Goal: Transaction & Acquisition: Purchase product/service

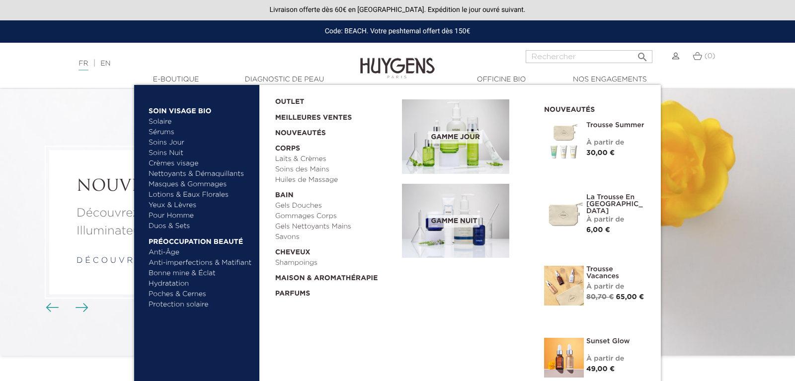
click at [172, 145] on link "Soins Jour" at bounding box center [200, 143] width 104 height 10
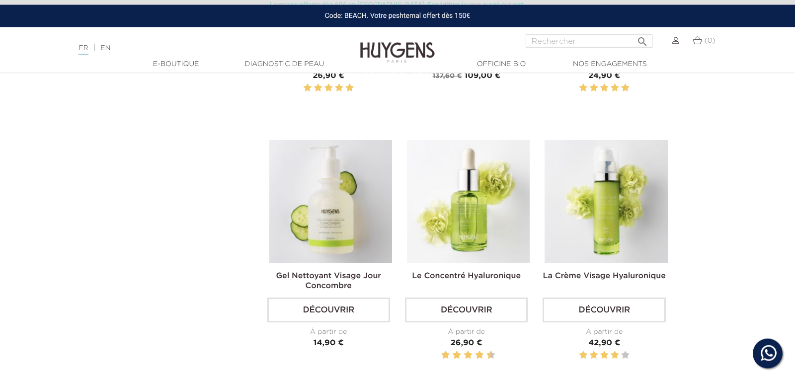
scroll to position [557, 0]
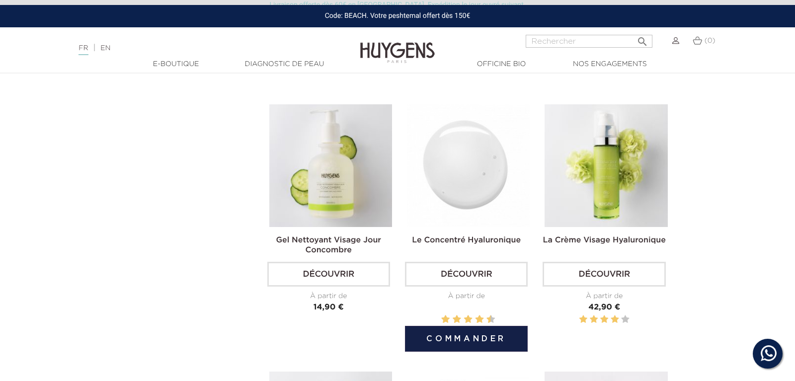
click at [477, 187] on img at bounding box center [468, 165] width 123 height 123
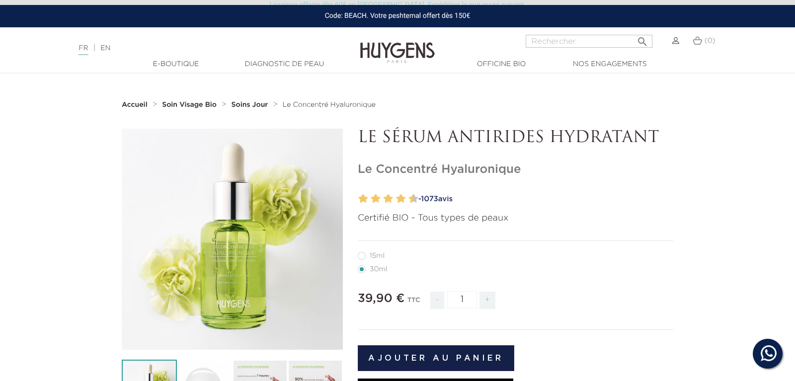
scroll to position [51, 0]
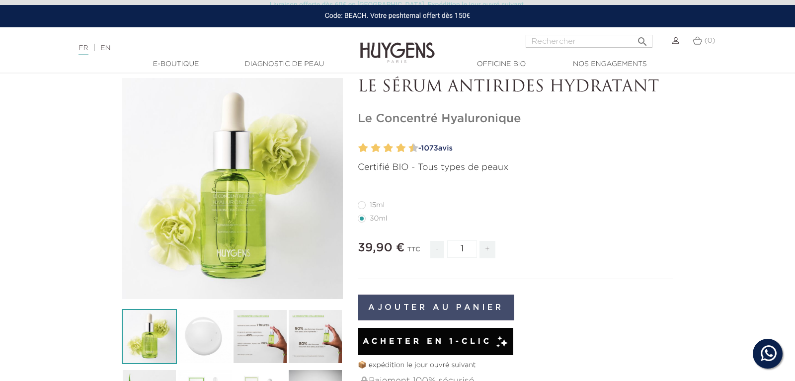
click at [448, 307] on button "Ajouter au panier" at bounding box center [436, 307] width 156 height 26
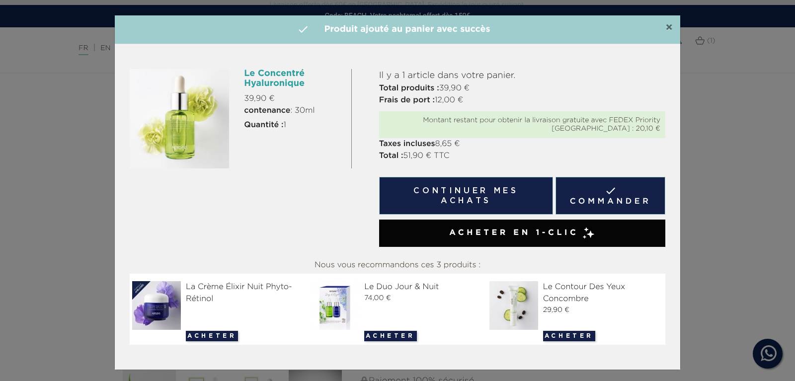
click at [669, 30] on span "×" at bounding box center [668, 28] width 7 height 12
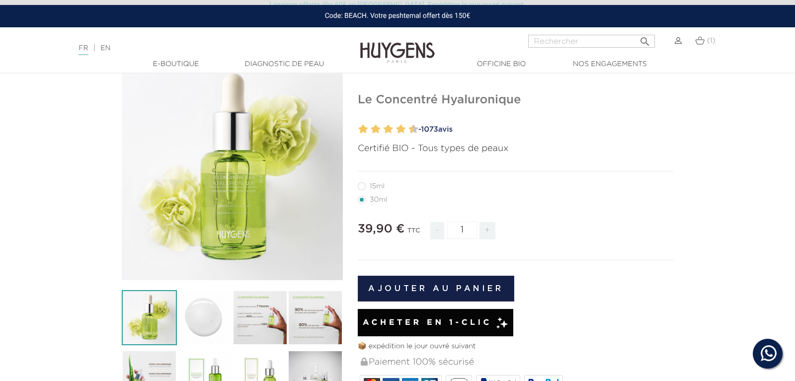
scroll to position [203, 0]
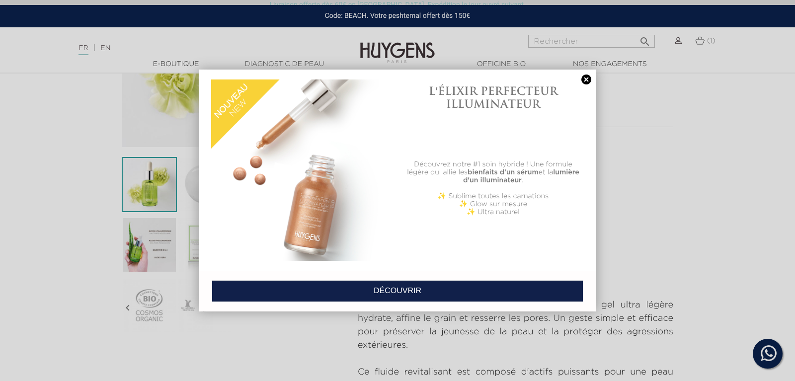
click at [586, 79] on link at bounding box center [586, 79] width 14 height 10
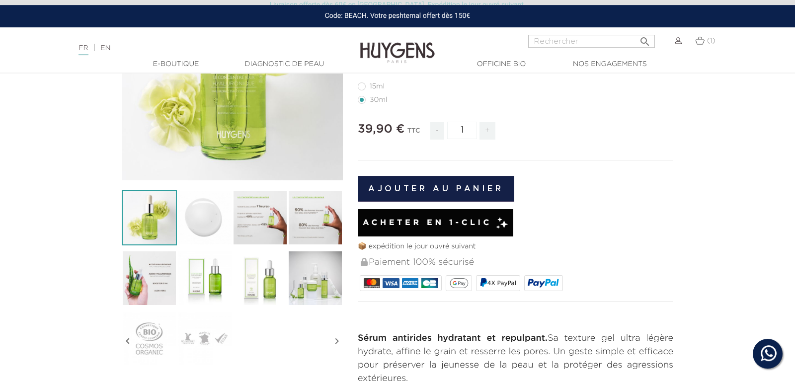
scroll to position [152, 0]
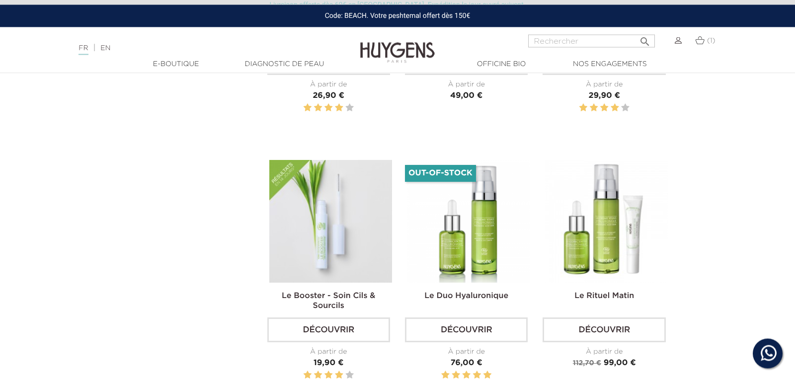
scroll to position [1570, 0]
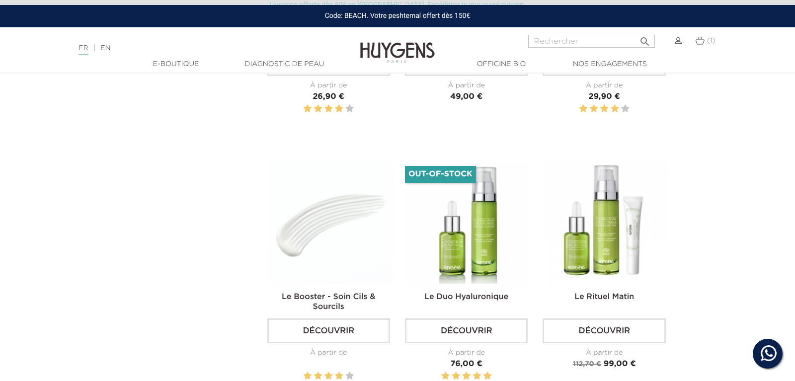
click at [365, 219] on img at bounding box center [330, 222] width 123 height 123
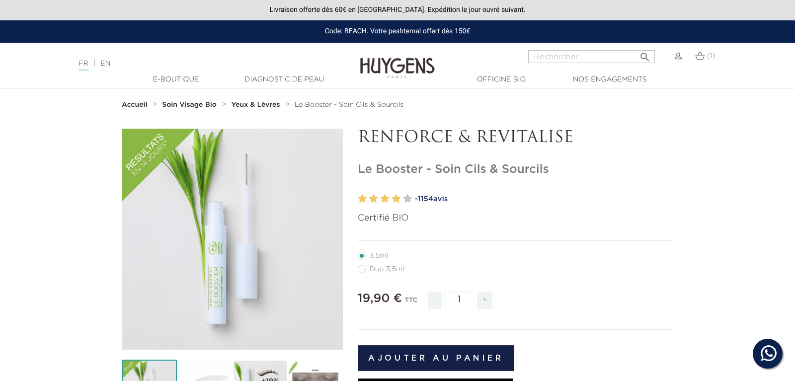
click at [364, 270] on label64"] "Duo 3,5ml" at bounding box center [387, 269] width 59 height 8
radio input "true"
click at [364, 255] on label39"] "3,5ml" at bounding box center [379, 256] width 42 height 8
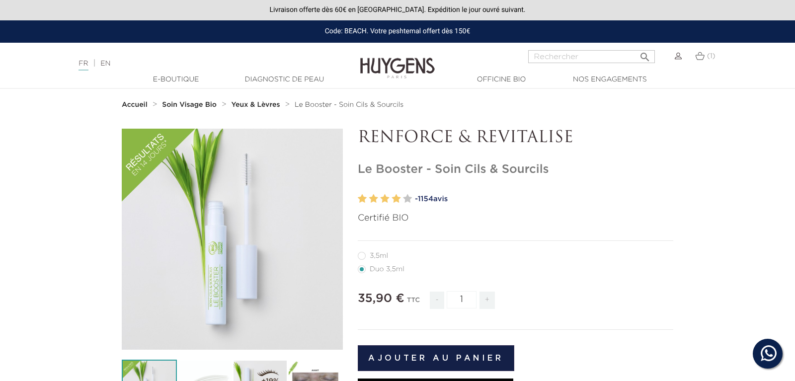
radio input "true"
click at [362, 273] on label64"] "Duo 3,5ml" at bounding box center [387, 269] width 59 height 8
radio input "true"
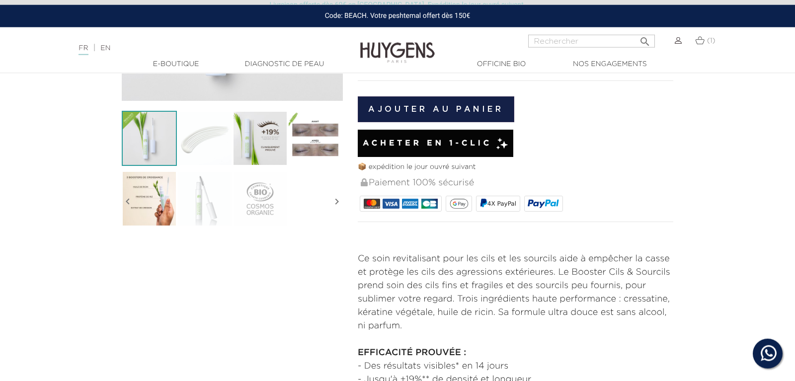
scroll to position [152, 0]
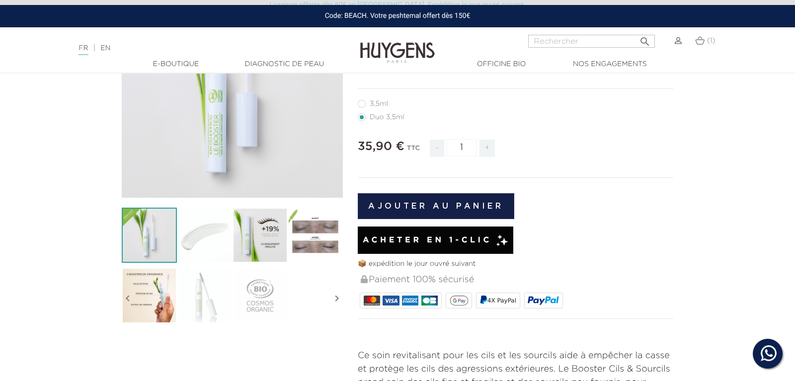
drag, startPoint x: 483, startPoint y: 200, endPoint x: 518, endPoint y: 205, distance: 35.7
click at [482, 200] on button "Ajouter au panier" at bounding box center [436, 206] width 156 height 26
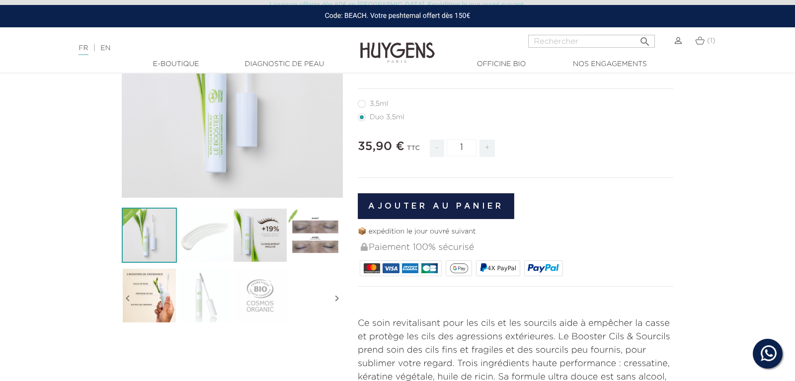
scroll to position [0, 0]
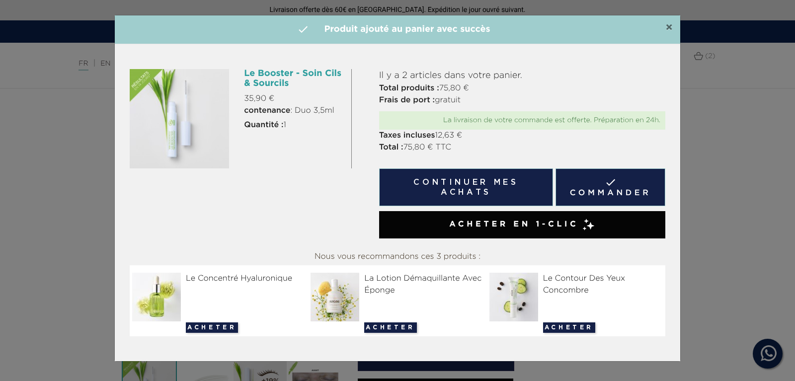
click at [668, 27] on span "×" at bounding box center [668, 28] width 7 height 12
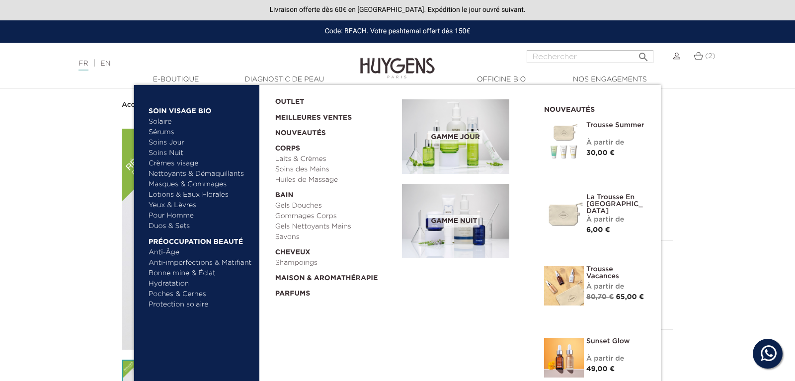
click at [200, 175] on link "Nettoyants & Démaquillants" at bounding box center [200, 174] width 104 height 10
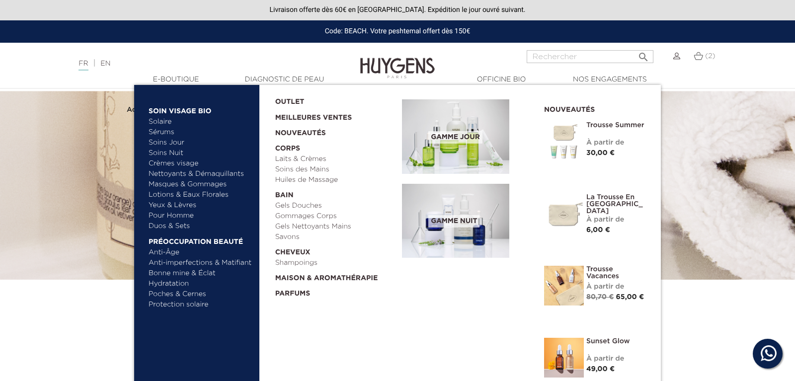
click at [185, 218] on link "Pour Homme" at bounding box center [200, 216] width 104 height 10
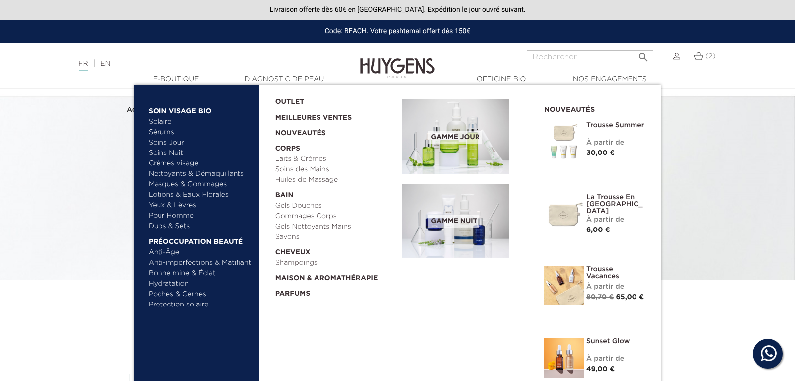
click at [168, 254] on link "Anti-Âge" at bounding box center [200, 252] width 104 height 10
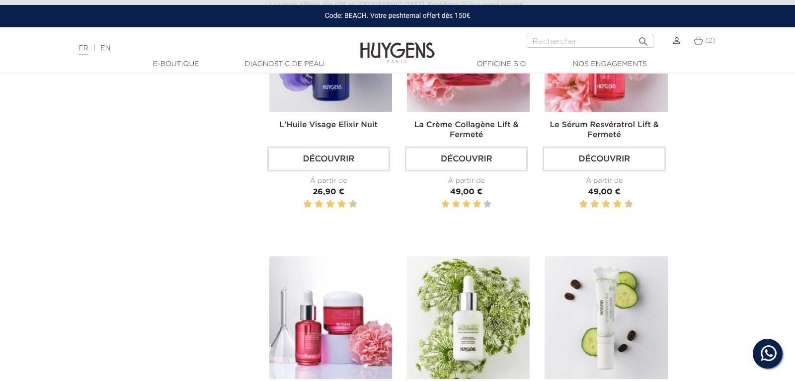
scroll to position [152, 0]
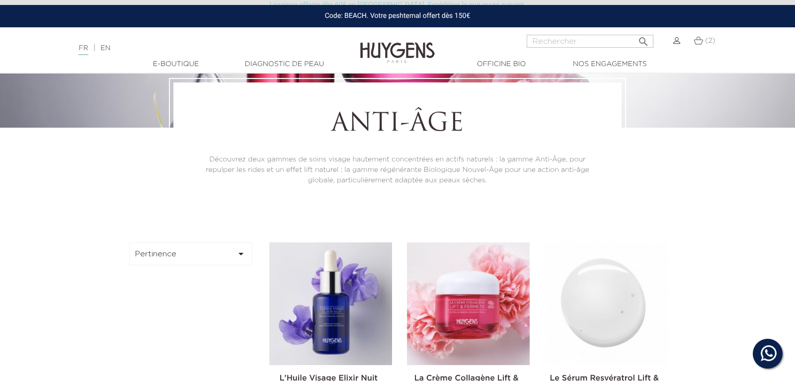
click at [622, 287] on img at bounding box center [605, 303] width 123 height 123
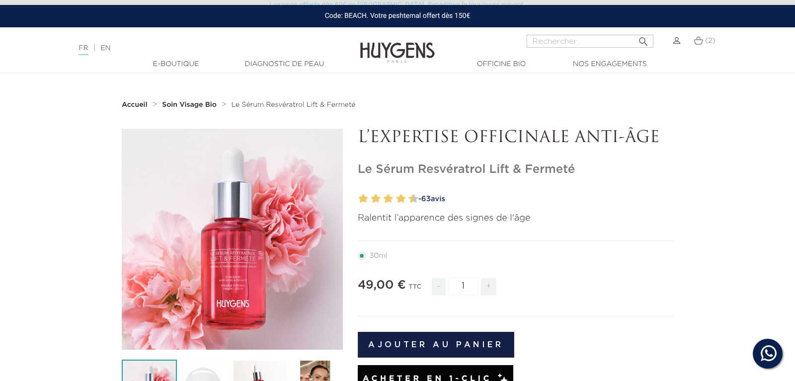
scroll to position [203, 0]
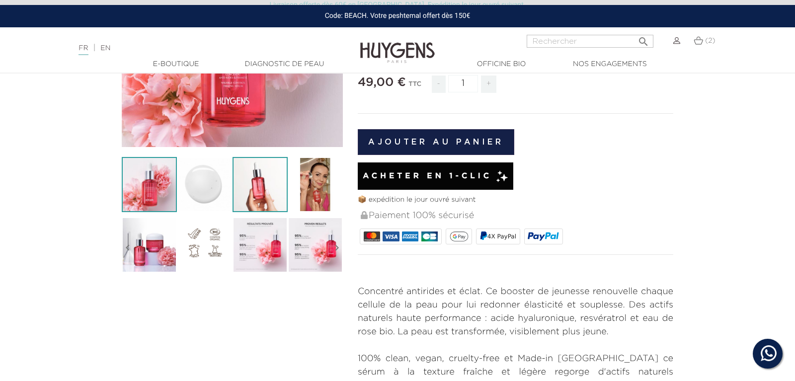
click at [251, 193] on img at bounding box center [259, 184] width 55 height 55
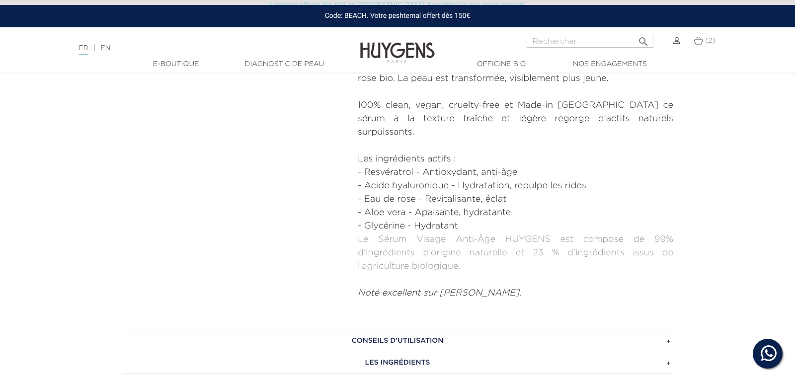
scroll to position [658, 0]
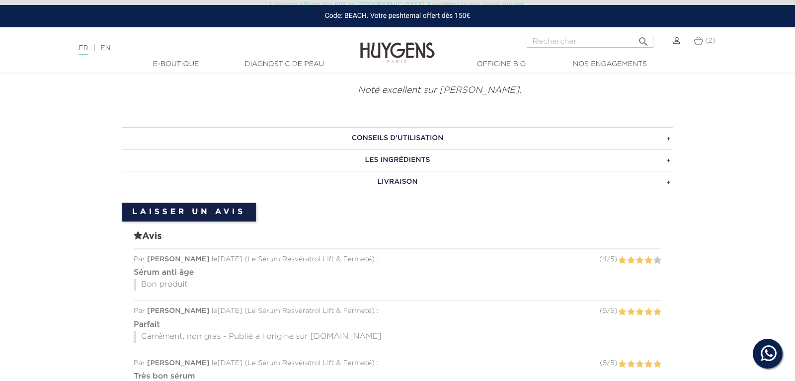
click at [558, 127] on h3 "CONSEILS D'UTILISATION" at bounding box center [397, 138] width 551 height 22
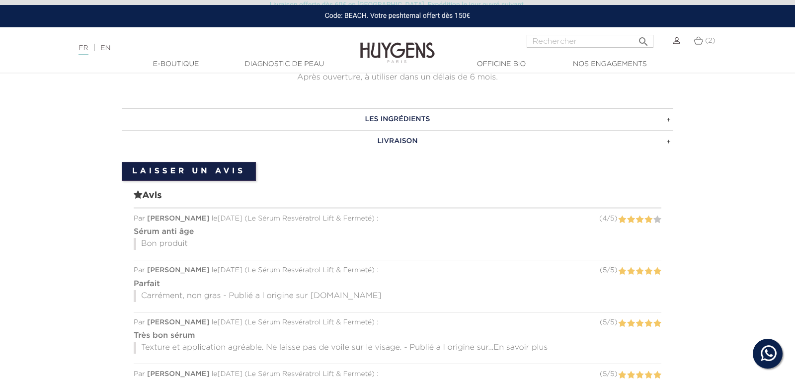
scroll to position [962, 0]
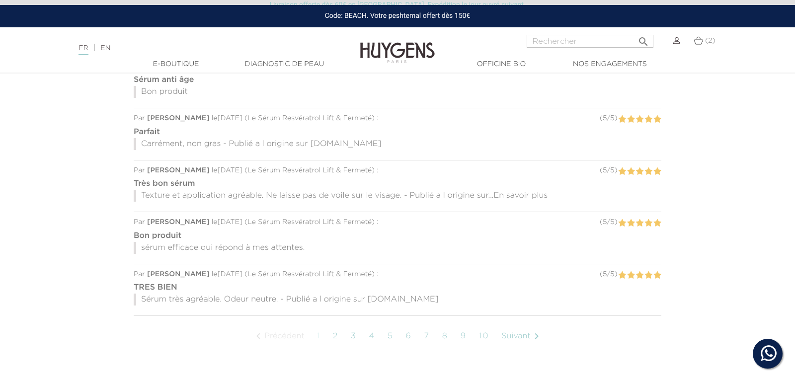
click at [338, 325] on link "2" at bounding box center [335, 336] width 15 height 25
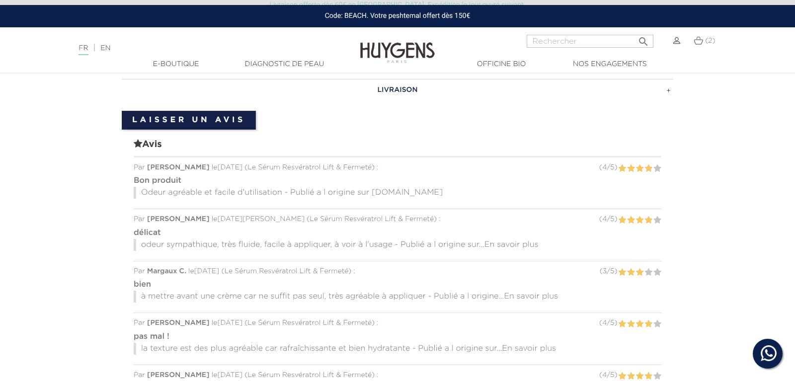
scroll to position [953, 0]
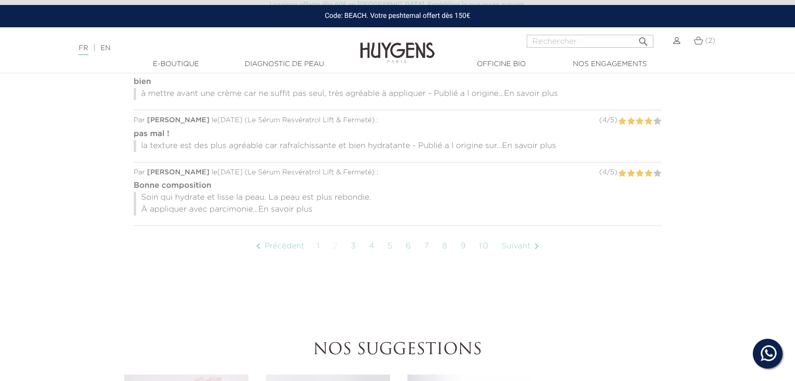
click at [352, 234] on link "3" at bounding box center [354, 246] width 16 height 25
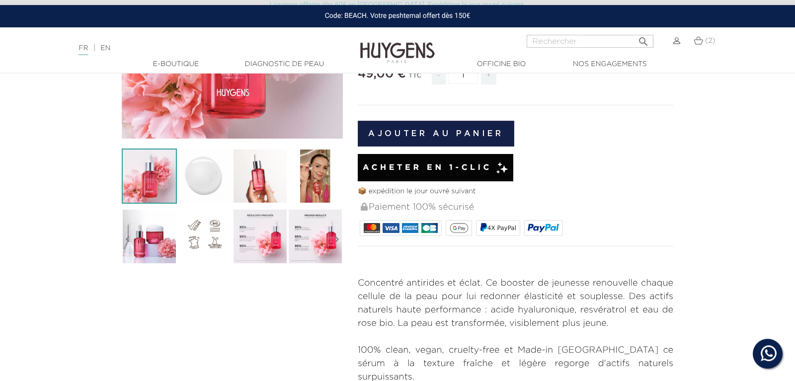
scroll to position [193, 0]
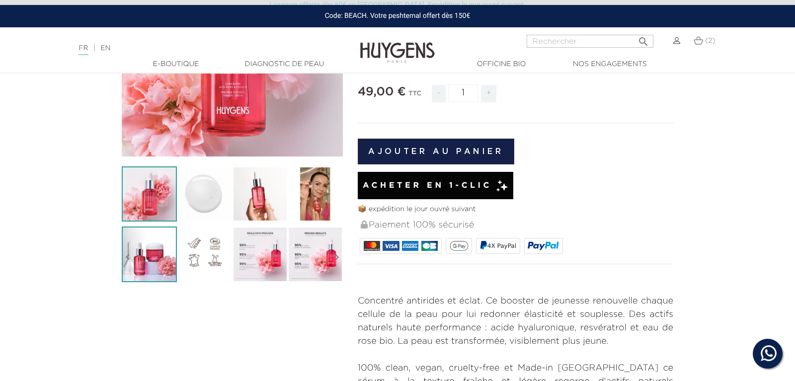
click at [153, 248] on img at bounding box center [149, 253] width 55 height 55
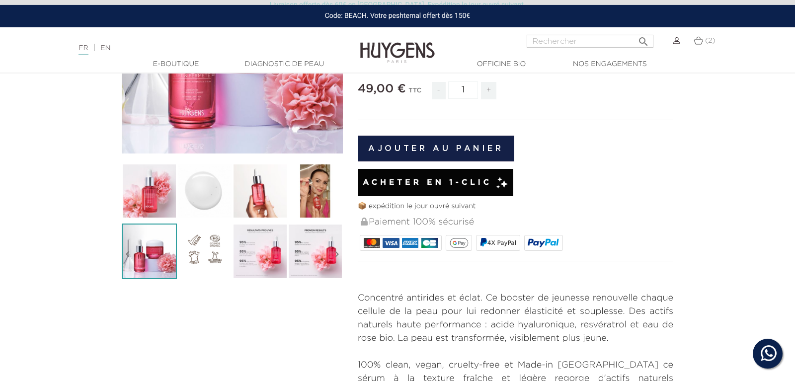
scroll to position [203, 0]
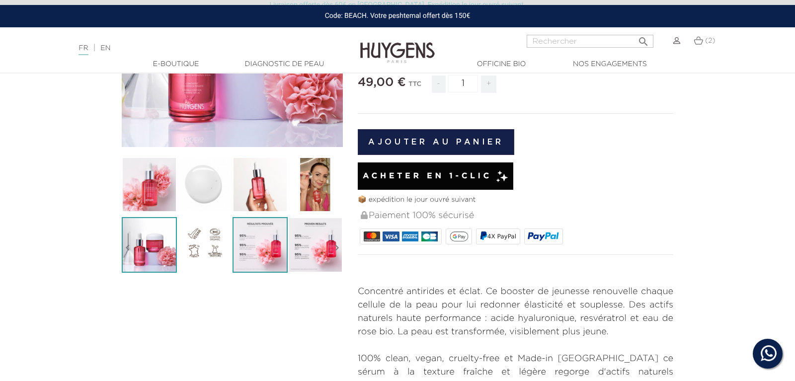
click at [277, 247] on img at bounding box center [259, 244] width 55 height 55
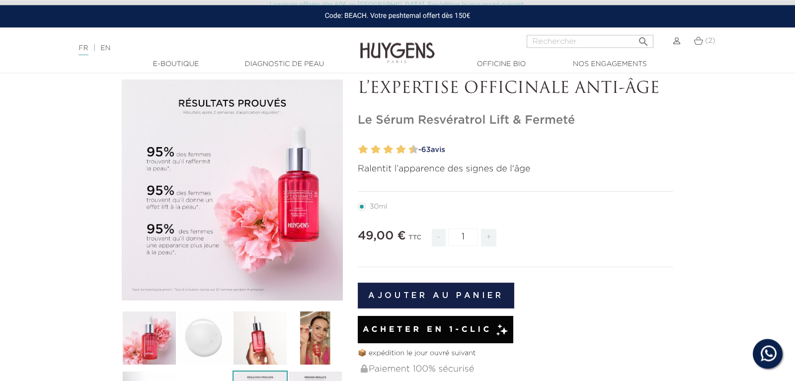
scroll to position [0, 0]
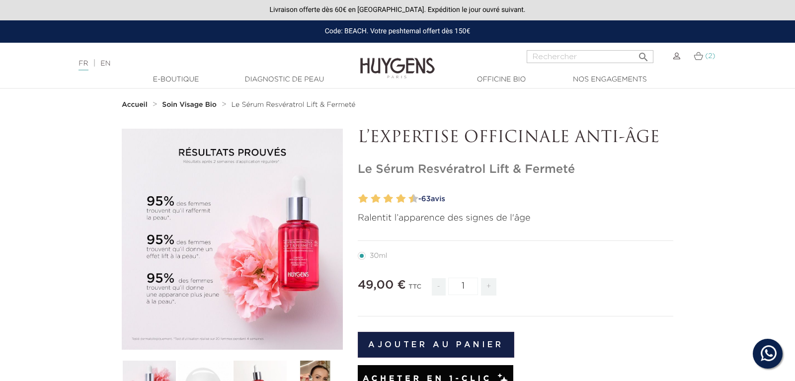
click at [699, 54] on img at bounding box center [697, 56] width 9 height 8
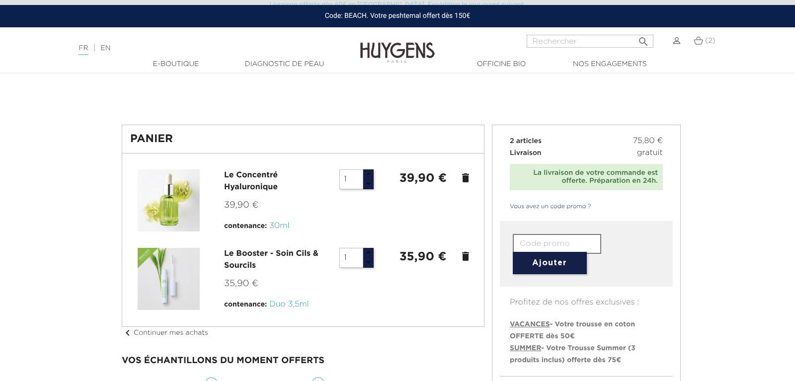
scroll to position [152, 0]
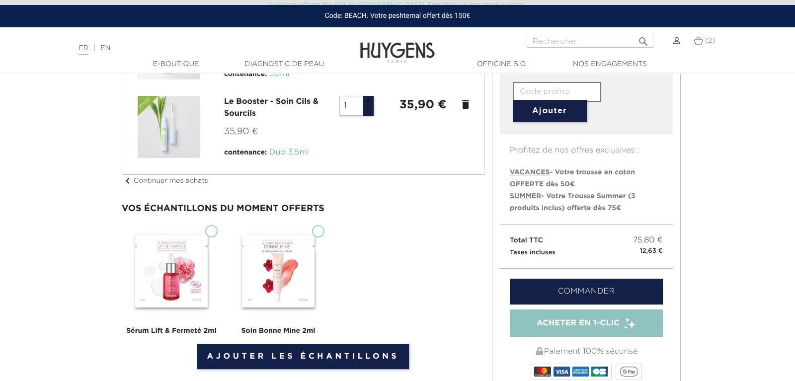
click at [212, 238] on img at bounding box center [171, 270] width 99 height 99
click at [212, 237] on input "Sérum Lift & Fermeté 2ml" at bounding box center [211, 231] width 12 height 12
checkbox input "true"
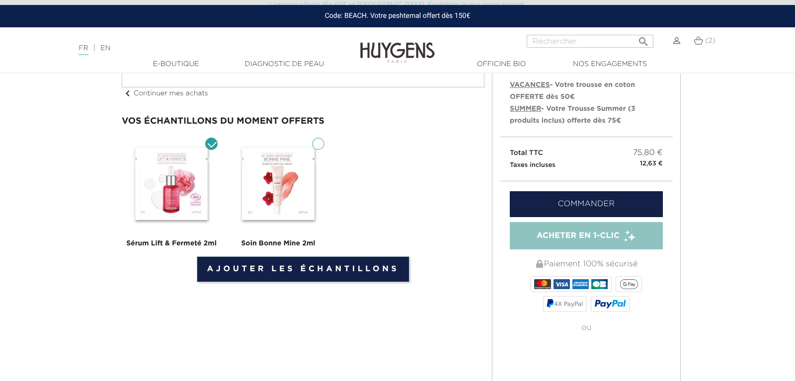
scroll to position [253, 0]
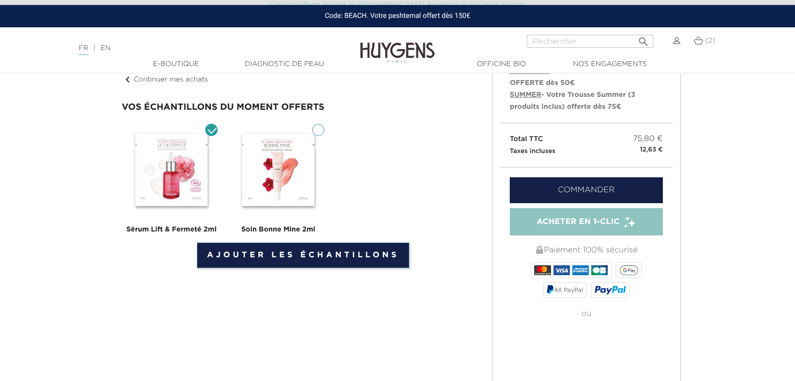
click at [319, 129] on input "Soin Bonne Mine 2ml" at bounding box center [318, 130] width 12 height 12
checkbox input "true"
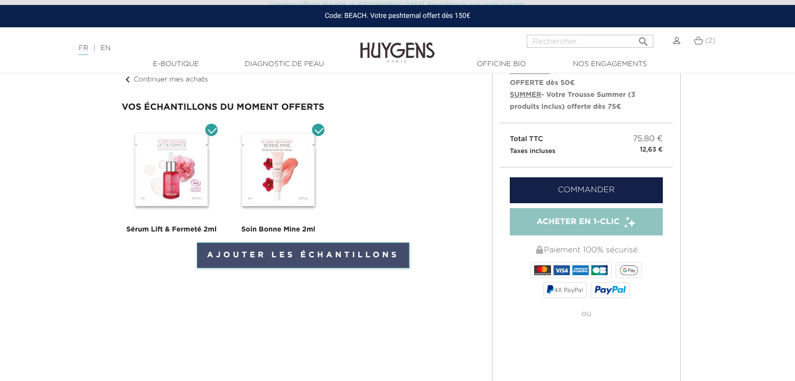
click at [354, 255] on link "Ajouter les échantillons" at bounding box center [303, 255] width 213 height 26
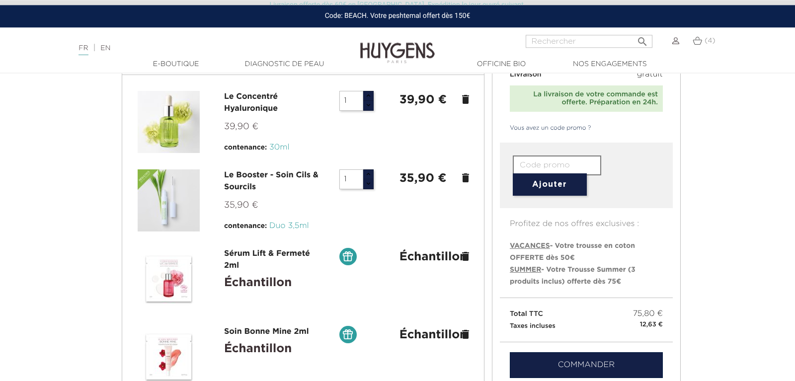
scroll to position [203, 0]
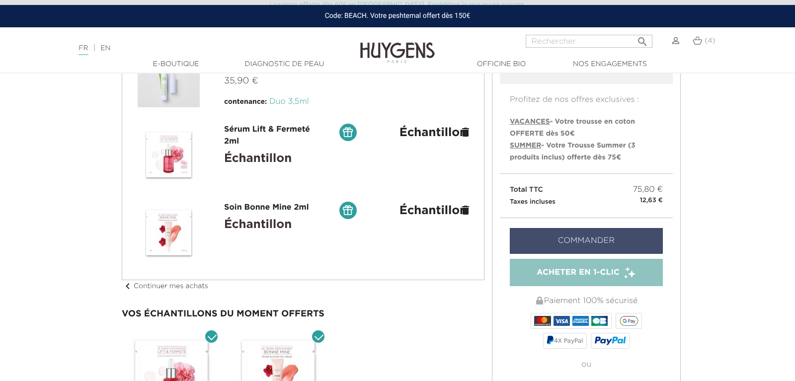
click at [635, 234] on link "Commander" at bounding box center [585, 241] width 153 height 26
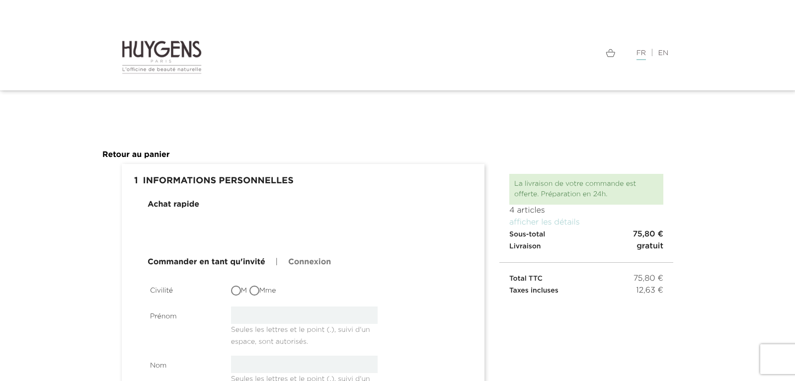
click at [192, 49] on img at bounding box center [162, 57] width 80 height 35
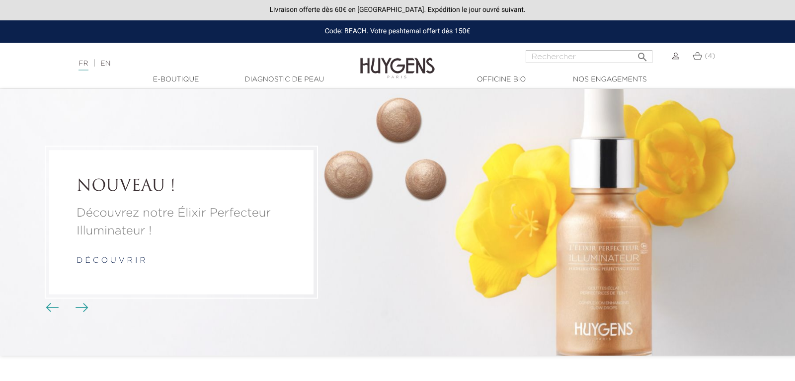
click at [676, 59] on img at bounding box center [675, 56] width 7 height 7
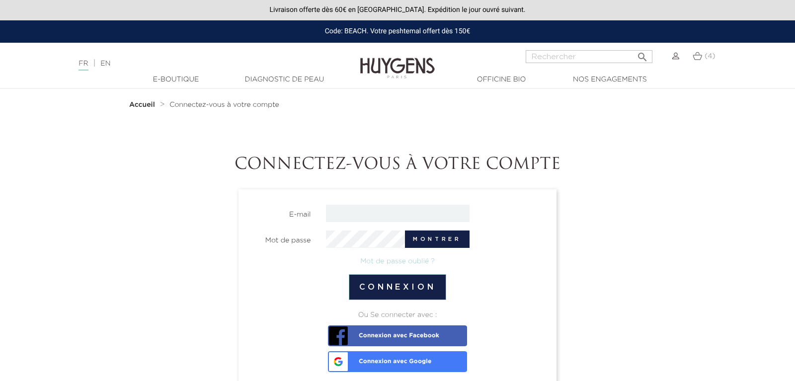
click at [384, 211] on input "email" at bounding box center [398, 213] width 144 height 17
type input "[EMAIL_ADDRESS][DOMAIN_NAME]"
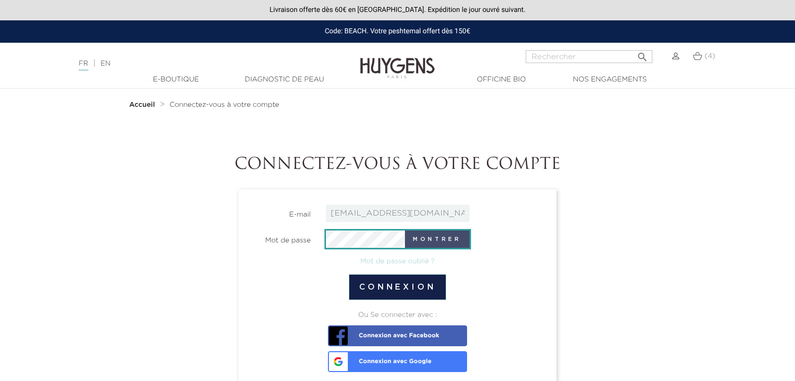
click at [456, 237] on button "Montrer" at bounding box center [437, 238] width 64 height 17
click at [454, 247] on button "Cacher" at bounding box center [441, 238] width 57 height 17
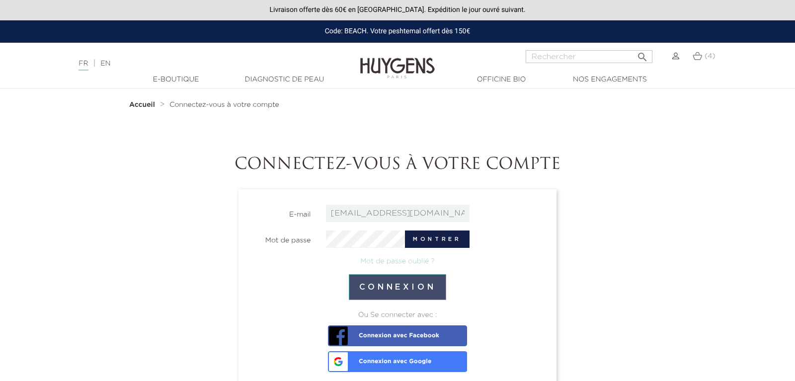
click at [417, 290] on button "Connexion" at bounding box center [398, 287] width 98 height 26
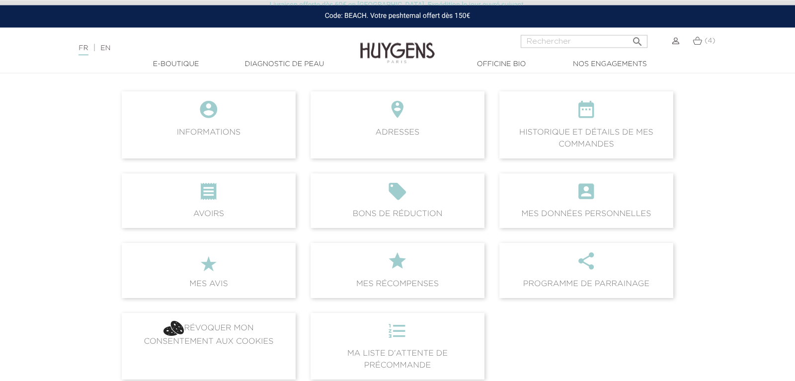
scroll to position [101, 0]
click at [424, 186] on icon "" at bounding box center [397, 191] width 158 height 27
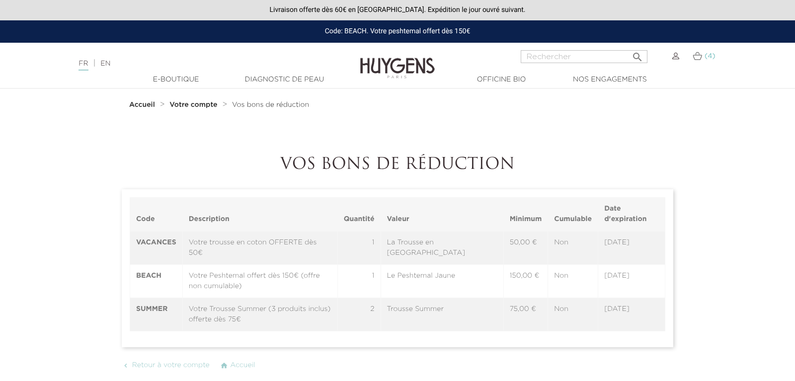
click at [697, 55] on img at bounding box center [696, 56] width 9 height 8
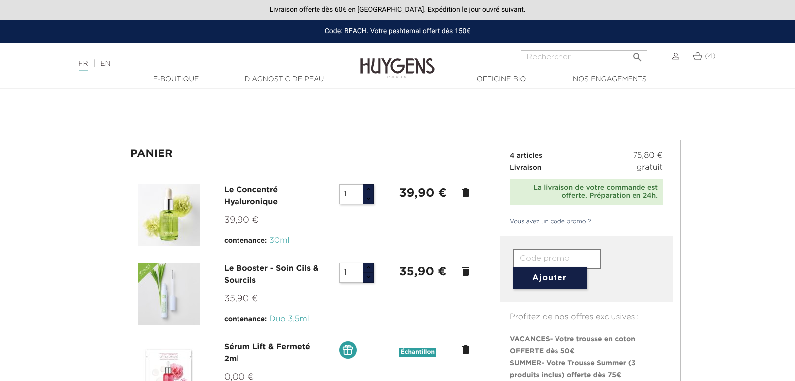
click at [673, 54] on img at bounding box center [675, 56] width 7 height 7
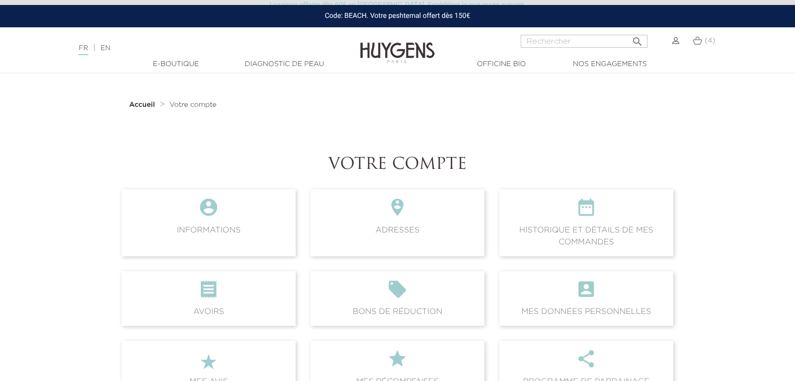
scroll to position [203, 0]
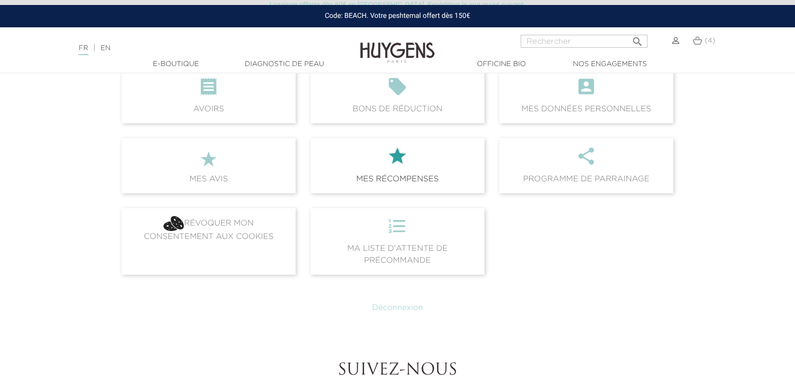
click at [412, 141] on span " Mes récompenses" at bounding box center [397, 165] width 174 height 55
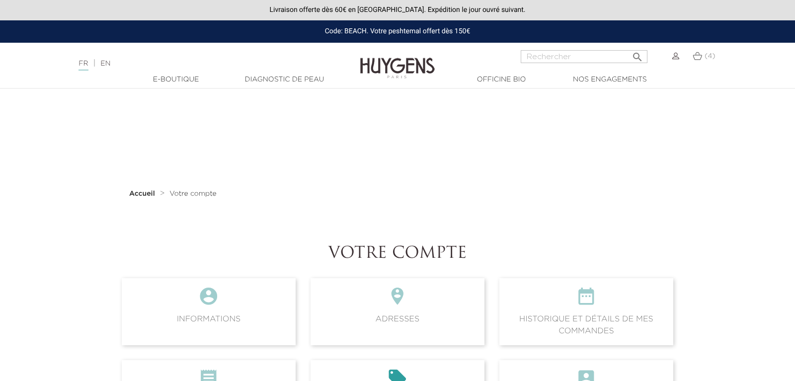
scroll to position [203, 0]
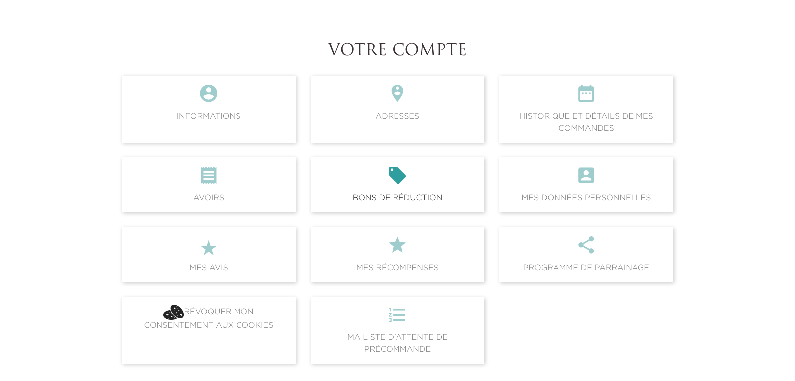
click at [412, 186] on icon "" at bounding box center [397, 178] width 158 height 27
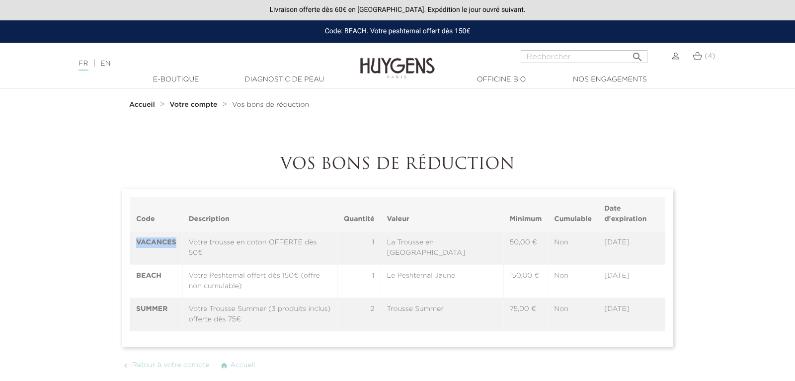
drag, startPoint x: 175, startPoint y: 239, endPoint x: 126, endPoint y: 242, distance: 49.3
click at [126, 242] on section "Code Description Quantité Valeur Minimum Cumulable Date d'expiration VACANCES V…" at bounding box center [397, 268] width 551 height 158
copy th "VACANCES"
click at [701, 55] on img at bounding box center [696, 56] width 9 height 8
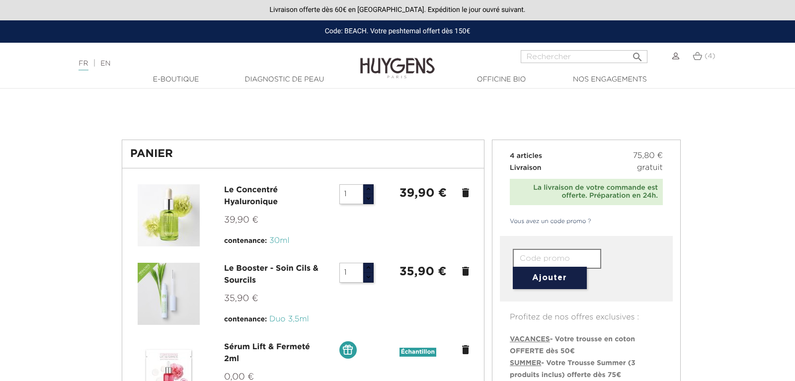
click at [538, 258] on input "text" at bounding box center [556, 259] width 88 height 20
paste input "VACANCES"
type input "VACANCES"
click at [556, 280] on button "Ajouter" at bounding box center [549, 278] width 74 height 22
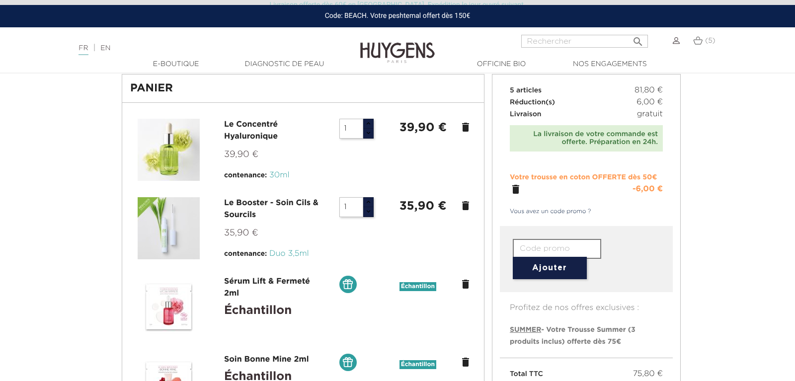
scroll to position [253, 0]
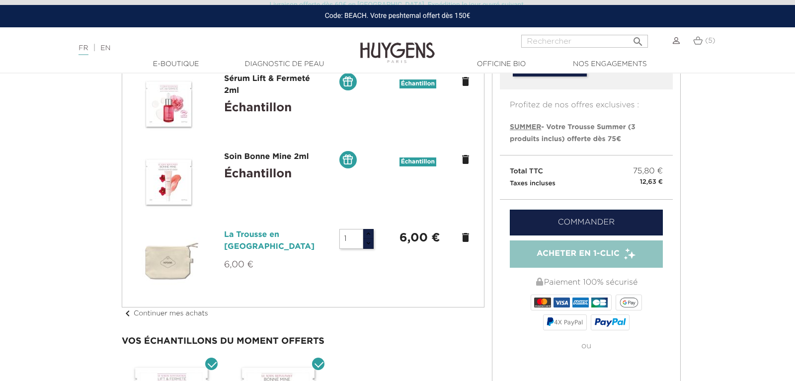
click at [293, 236] on link "La Trousse en [GEOGRAPHIC_DATA]" at bounding box center [269, 241] width 90 height 20
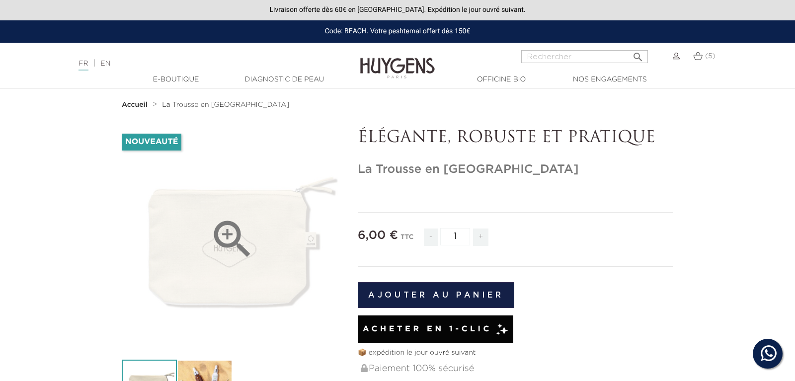
click at [211, 232] on icon "" at bounding box center [233, 240] width 50 height 50
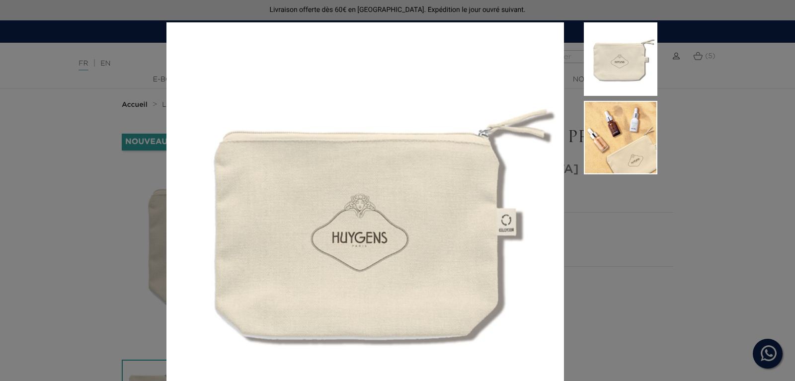
click at [324, 211] on img at bounding box center [364, 220] width 397 height 397
click at [610, 119] on img at bounding box center [619, 137] width 73 height 73
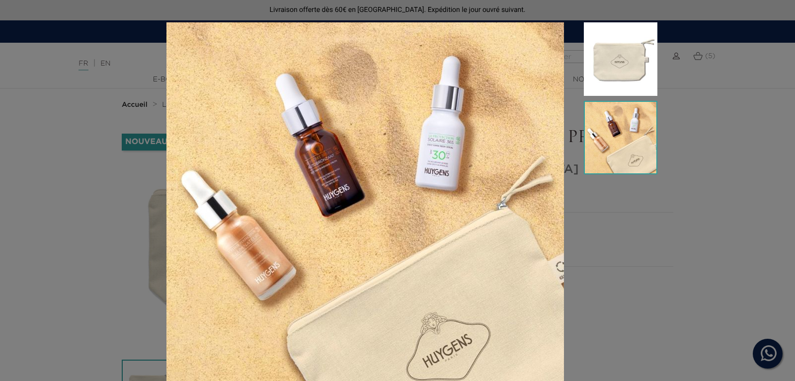
click at [737, 147] on div at bounding box center [397, 190] width 795 height 381
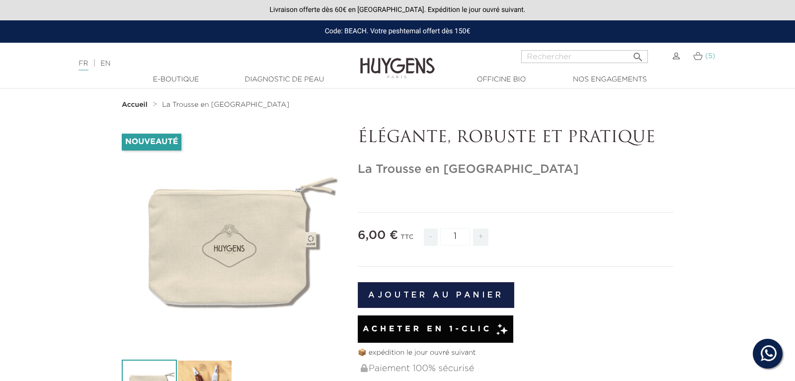
click at [701, 59] on img at bounding box center [697, 56] width 9 height 8
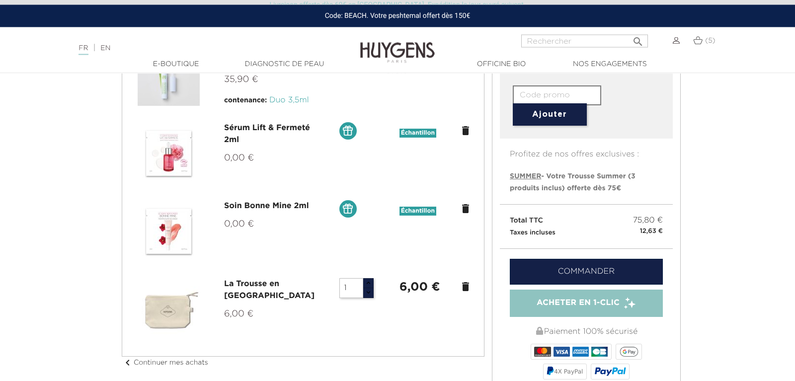
scroll to position [253, 0]
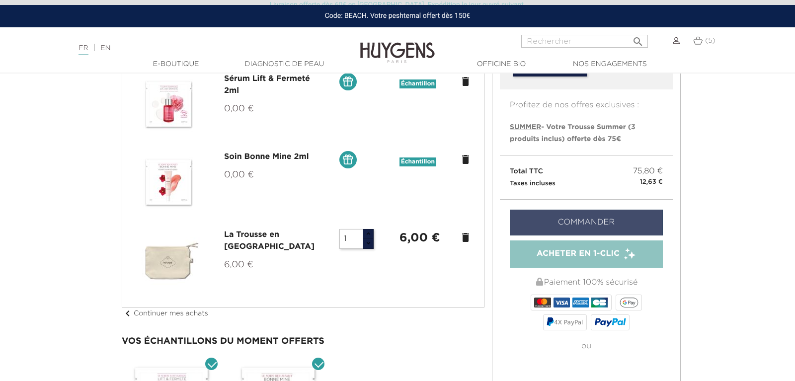
click at [604, 215] on link "Commander" at bounding box center [585, 223] width 153 height 26
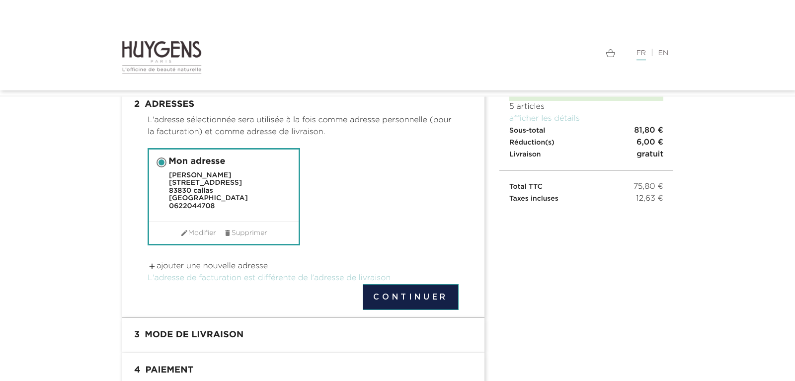
scroll to position [123, 0]
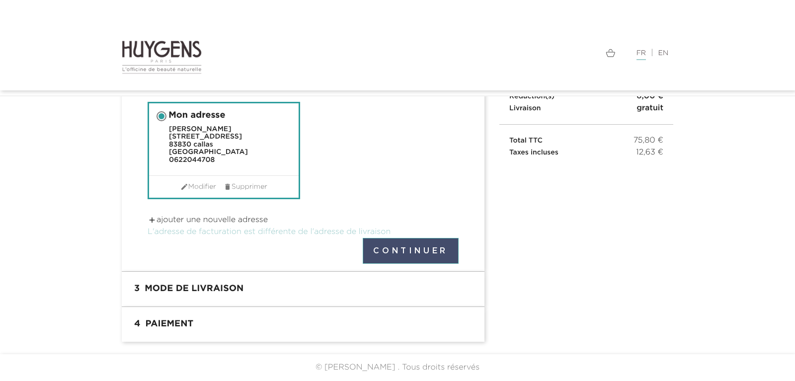
click at [401, 263] on button "Continuer" at bounding box center [411, 251] width 96 height 26
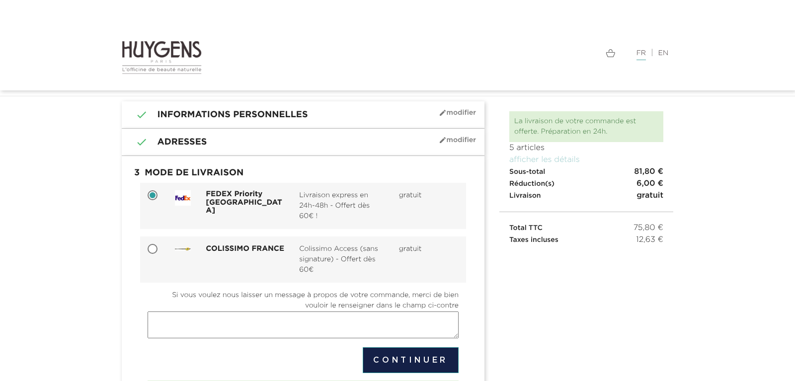
scroll to position [101, 0]
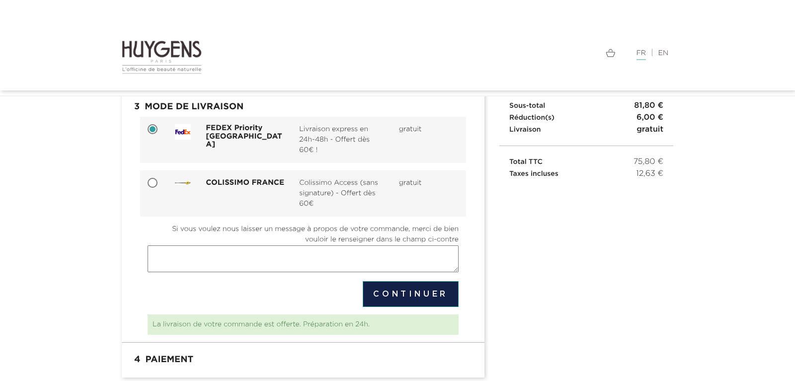
click at [151, 182] on input "COLISSIMO FRANCE Colissimo Access (sans signature) - Offert dès 60€ gratuit" at bounding box center [153, 184] width 10 height 10
radio input "true"
click at [430, 291] on button "Continuer" at bounding box center [411, 294] width 96 height 26
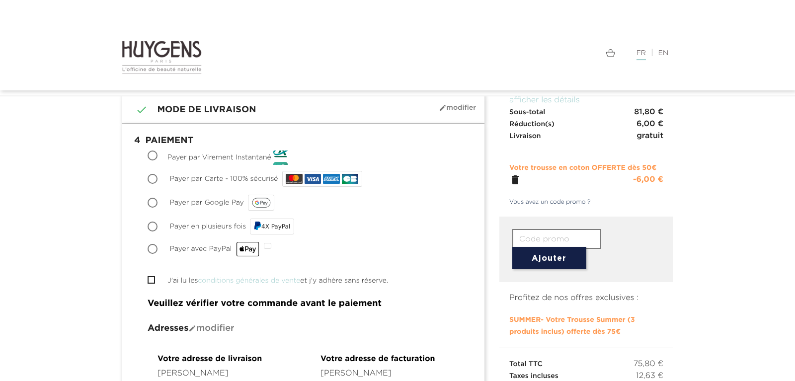
scroll to position [101, 0]
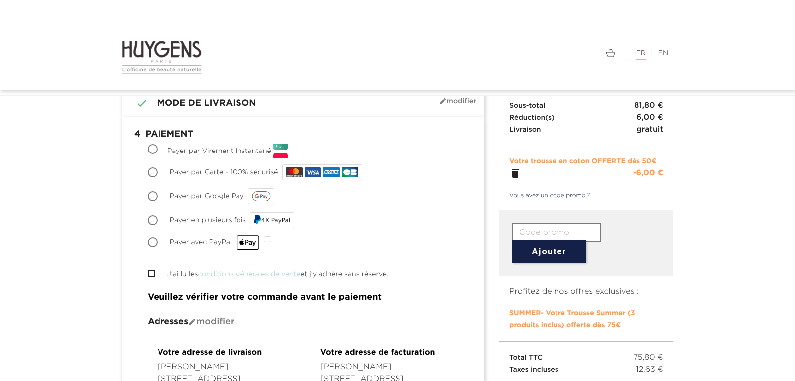
drag, startPoint x: 151, startPoint y: 173, endPoint x: 165, endPoint y: 201, distance: 30.9
click at [151, 172] on input "Payer par Carte - 100% sécurisé" at bounding box center [153, 173] width 10 height 10
radio input "true"
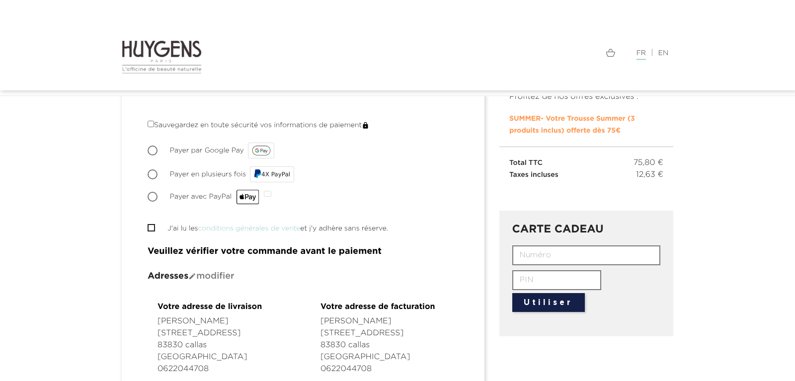
scroll to position [203, 0]
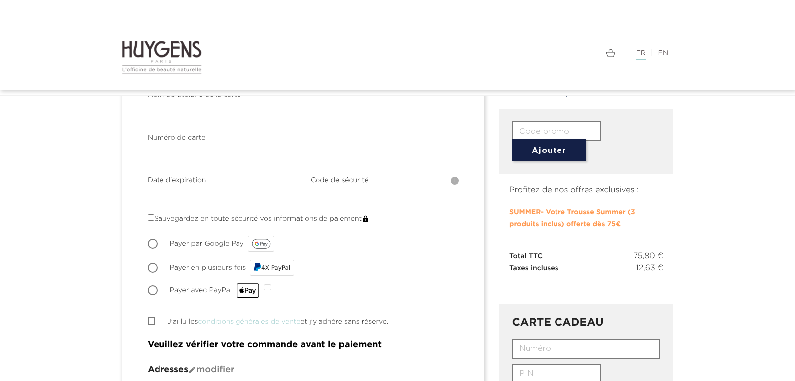
click at [150, 318] on input "J'ai lu les conditions générales de vente et j'y adhère sans réserve." at bounding box center [150, 321] width 6 height 6
checkbox input "true"
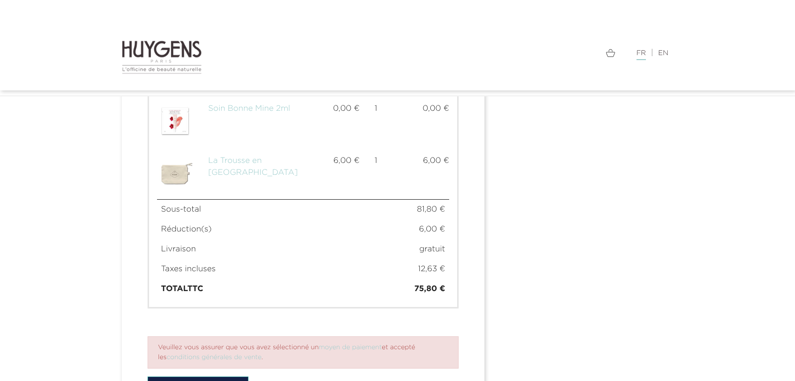
scroll to position [927, 0]
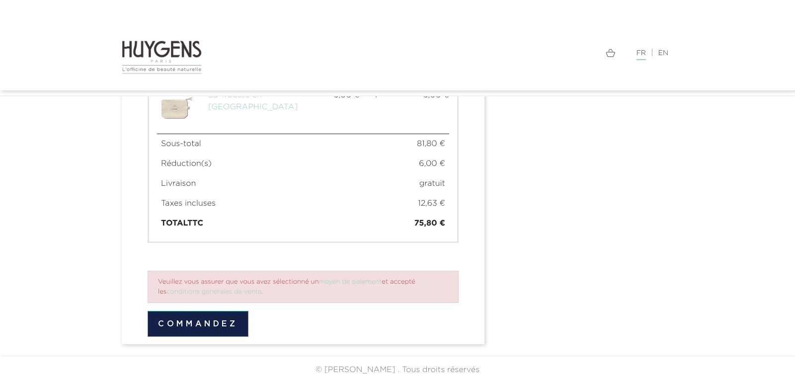
click at [202, 317] on button "Commandez" at bounding box center [197, 324] width 101 height 26
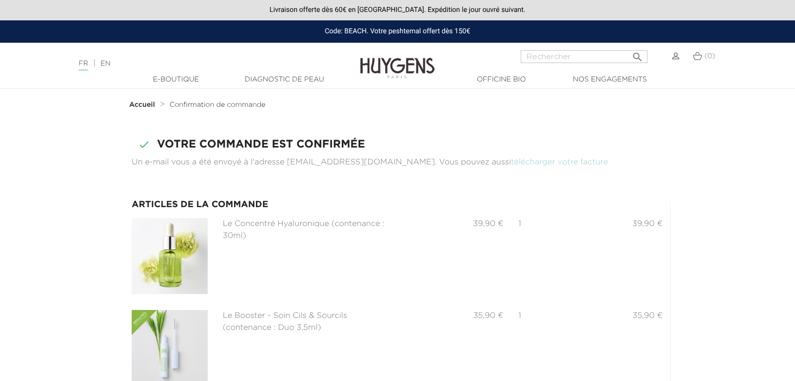
click at [677, 60] on img at bounding box center [675, 56] width 7 height 7
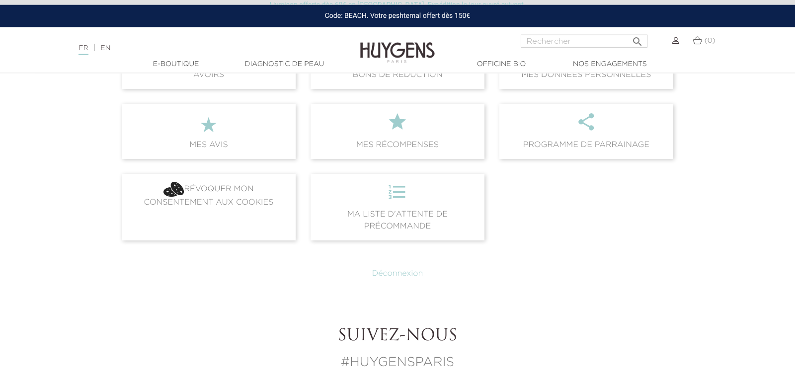
scroll to position [253, 0]
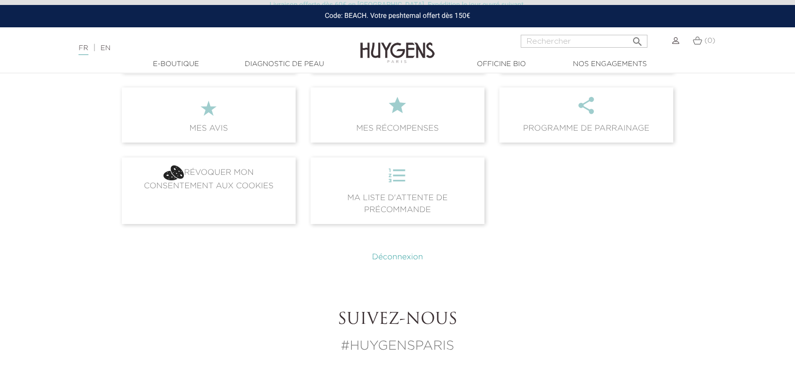
click at [411, 253] on link "Déconnexion" at bounding box center [397, 257] width 51 height 8
